Goal: Information Seeking & Learning: Learn about a topic

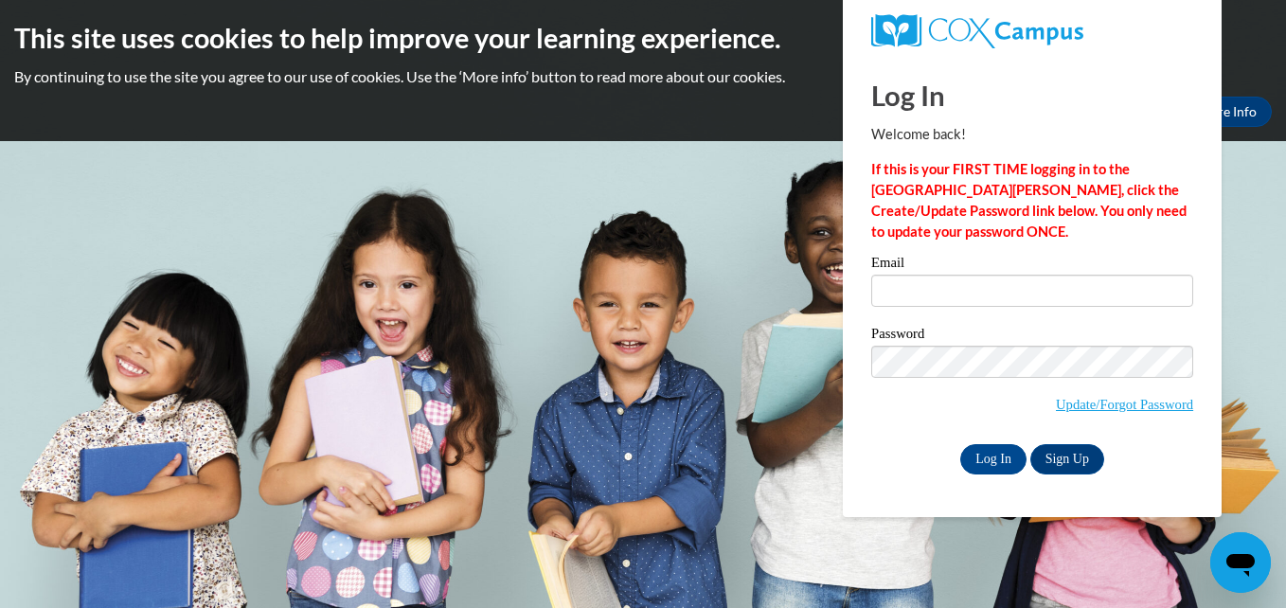
type input "f33b32e@yahoo.com"
click at [987, 454] on input "Log In" at bounding box center [993, 459] width 66 height 30
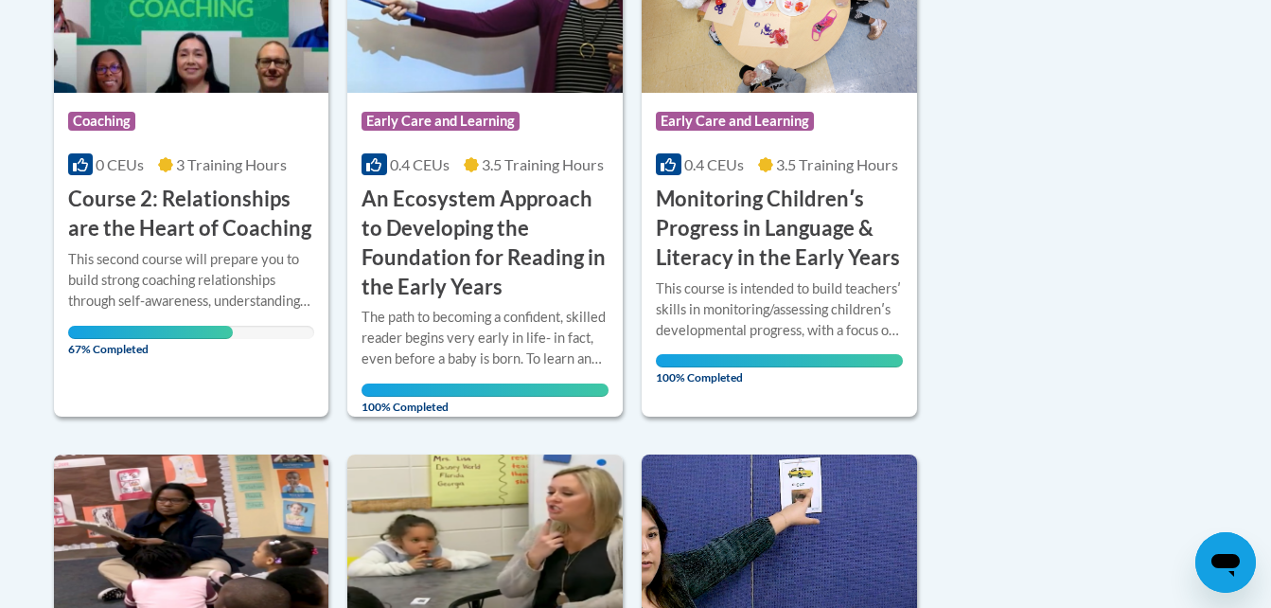
scroll to position [597, 0]
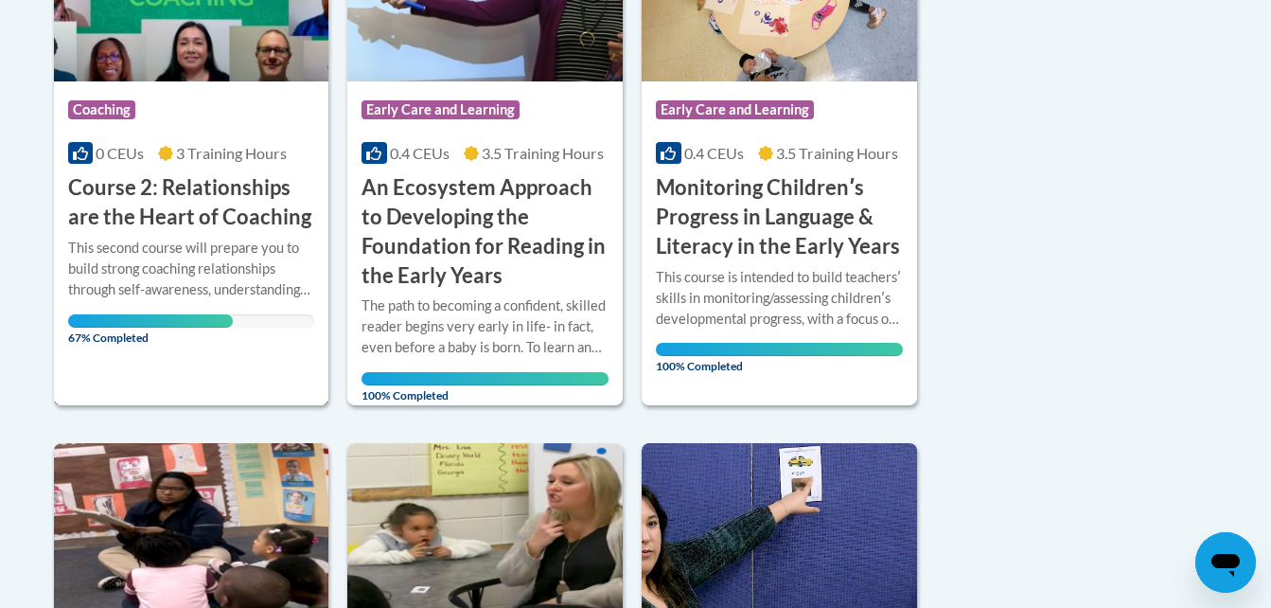
click at [129, 137] on div "Course Category: Coaching 0 CEUs 3 Training Hours COURSE Course 2: Relationship…" at bounding box center [191, 156] width 275 height 151
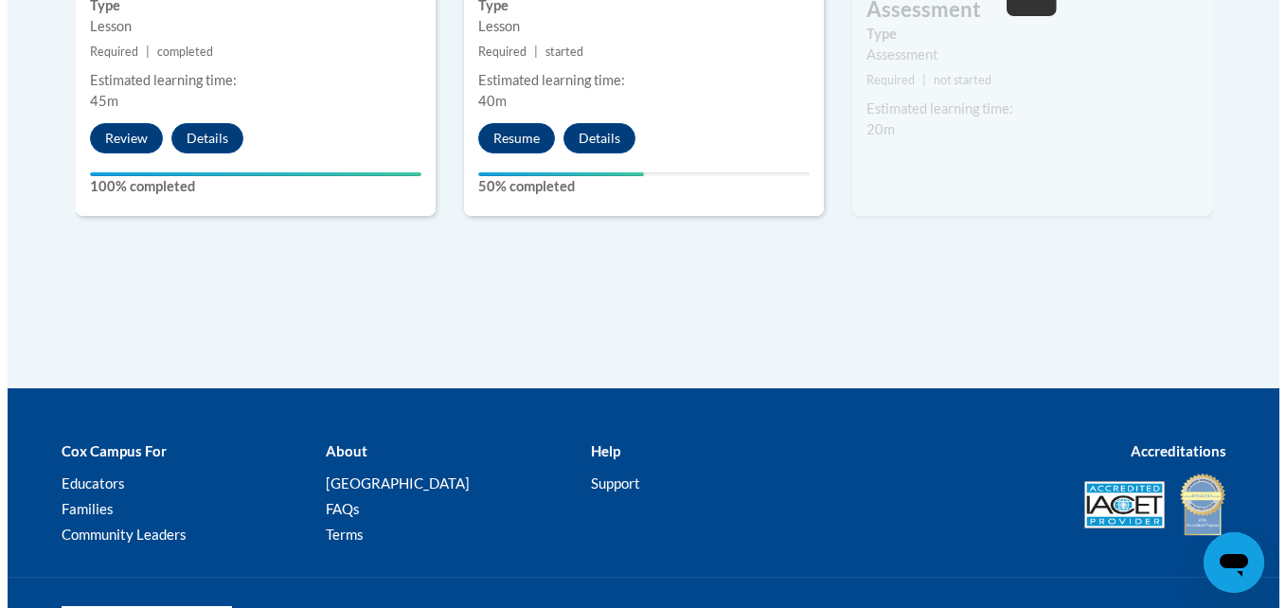
scroll to position [1420, 0]
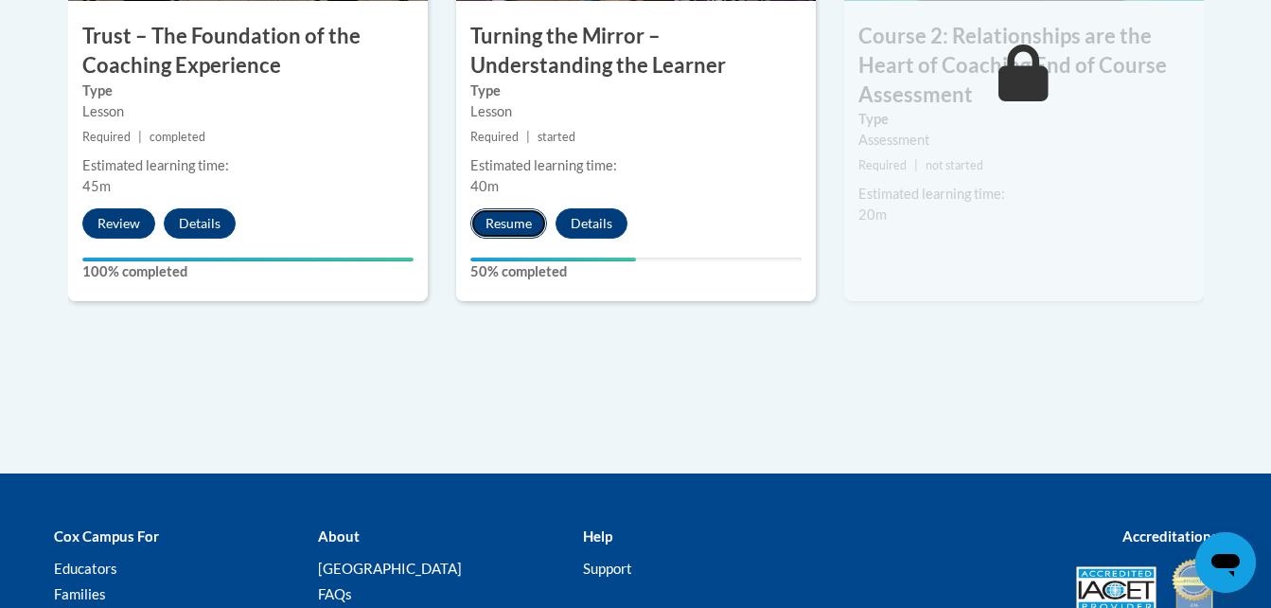
click at [498, 222] on button "Resume" at bounding box center [508, 223] width 77 height 30
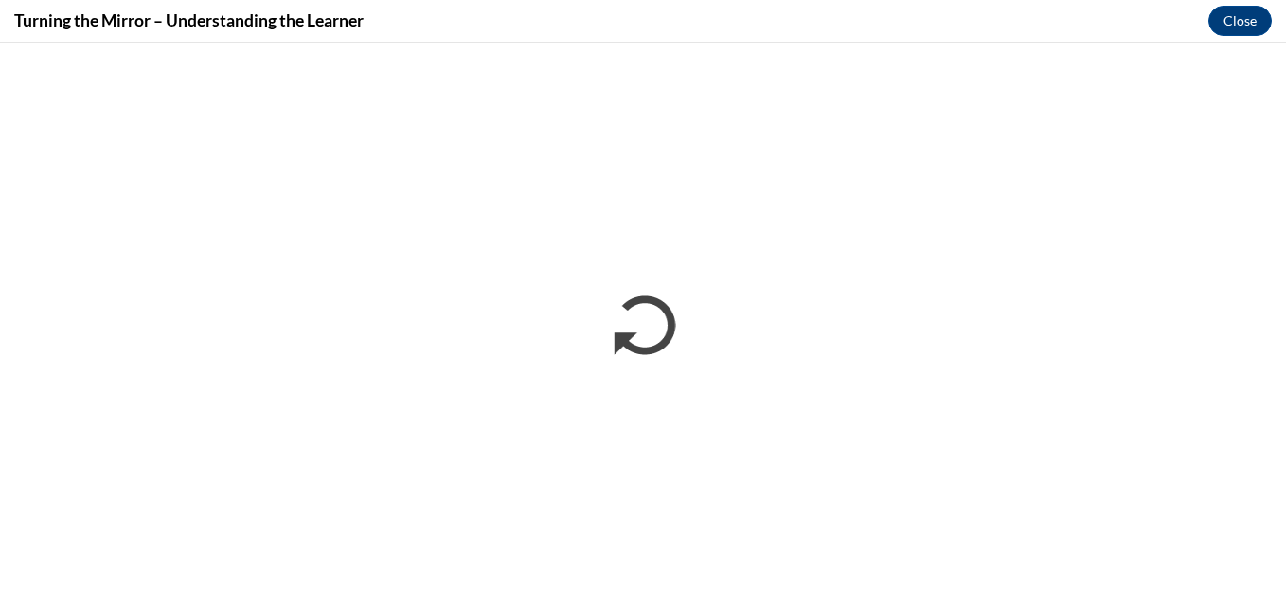
scroll to position [0, 0]
